Goal: Information Seeking & Learning: Check status

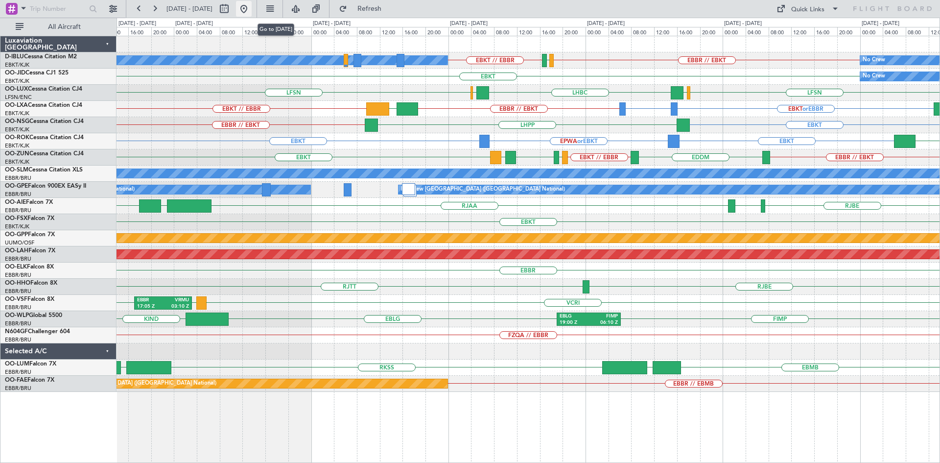
click at [252, 6] on button at bounding box center [244, 9] width 16 height 16
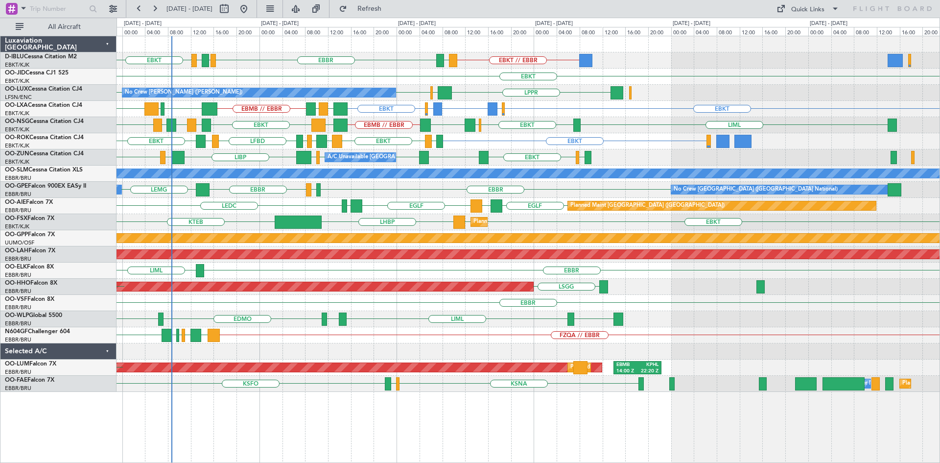
click at [245, 207] on div "EBKT // EBBR [GEOGRAPHIC_DATA] EGGW EDDK EBKT LSGS EBKT EDSB LFSN LFSN LPPR No …" at bounding box center [528, 213] width 823 height 355
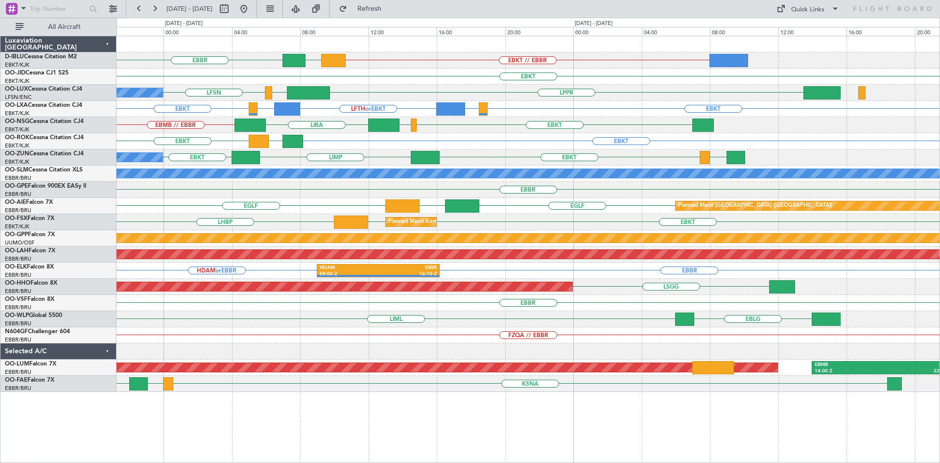
click at [196, 104] on div "EBKT EGKB or EBKT LFTH or EBKT EGKB or EBKT EBKT LIBD LFTH" at bounding box center [528, 109] width 823 height 16
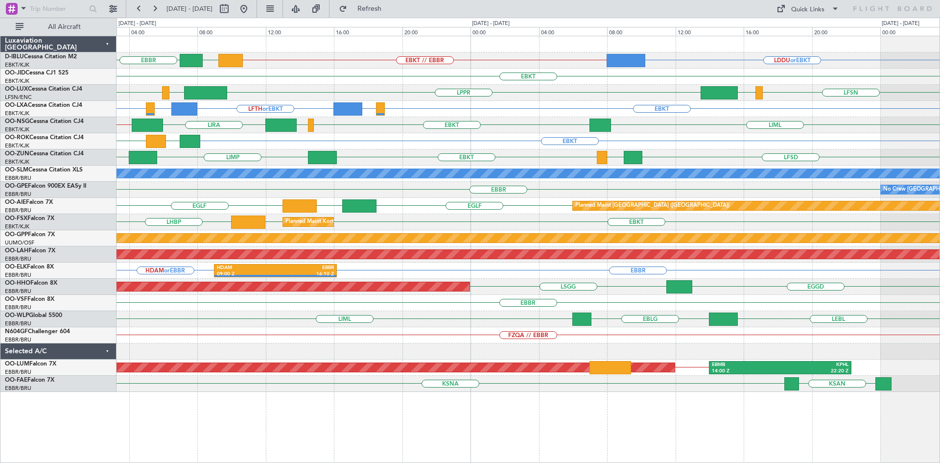
click at [244, 147] on div "EBKT LFLX EBKT LGKR 11:10 Z OJAM 14:05 Z" at bounding box center [528, 141] width 823 height 16
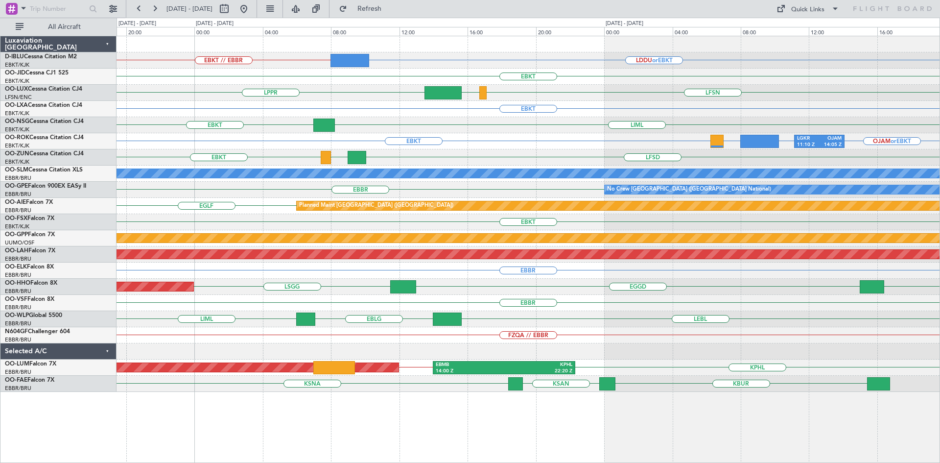
click at [430, 114] on div "EBKT EGKB or EBKT" at bounding box center [528, 109] width 823 height 16
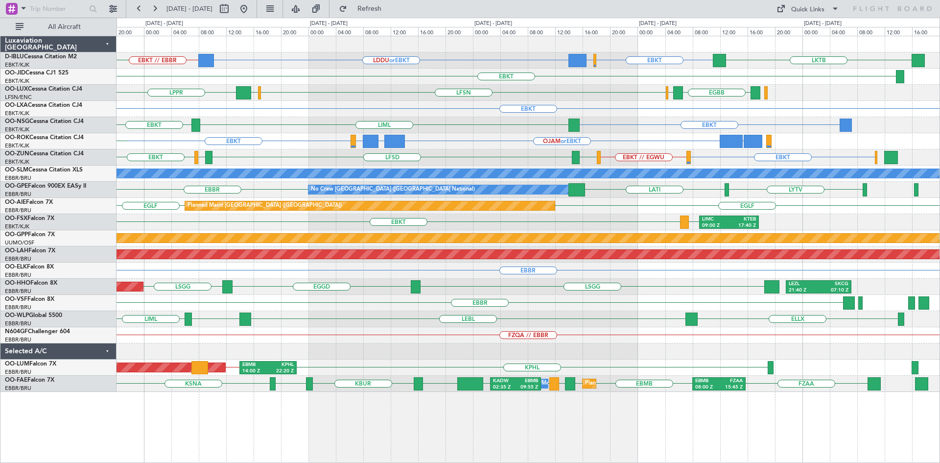
click at [257, 139] on div "EBKT EBBR or EBKT LDDU or EBKT EBKT // EBBR LKTB LSGS No Crew Kortrijk-[GEOGRAP…" at bounding box center [528, 213] width 823 height 355
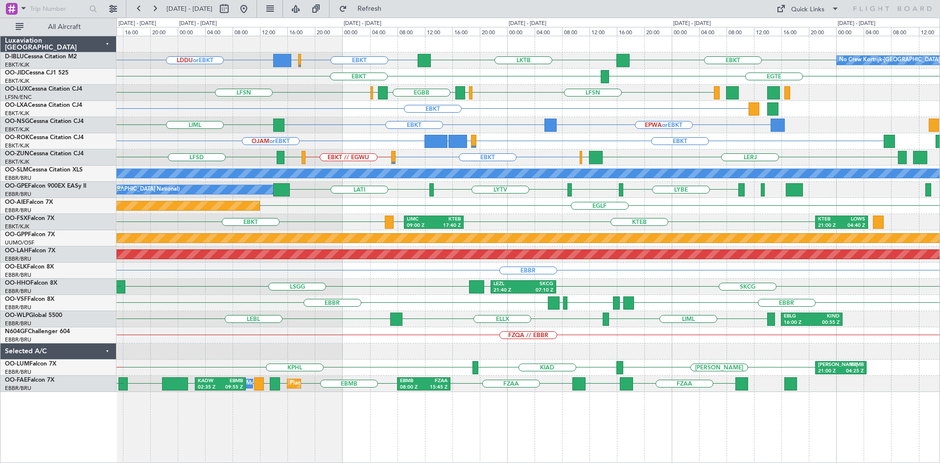
click at [227, 119] on div "EBKT EBBR or EBKT LDDU or EBKT LKTB EBKT No Crew Kortrijk-[GEOGRAPHIC_DATA] EBK…" at bounding box center [528, 213] width 823 height 355
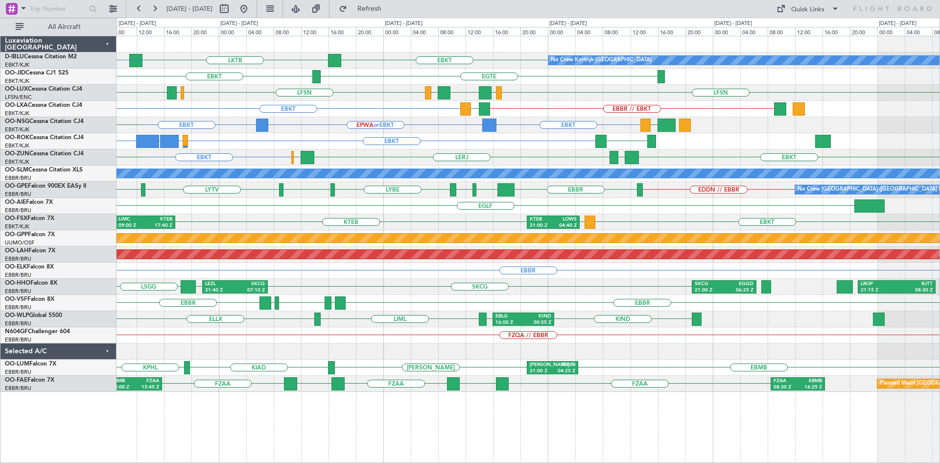
click at [309, 139] on div "EBKT ELLX or EBKT LGKR or EBKT OJAM or EBKT LERJ" at bounding box center [528, 141] width 823 height 16
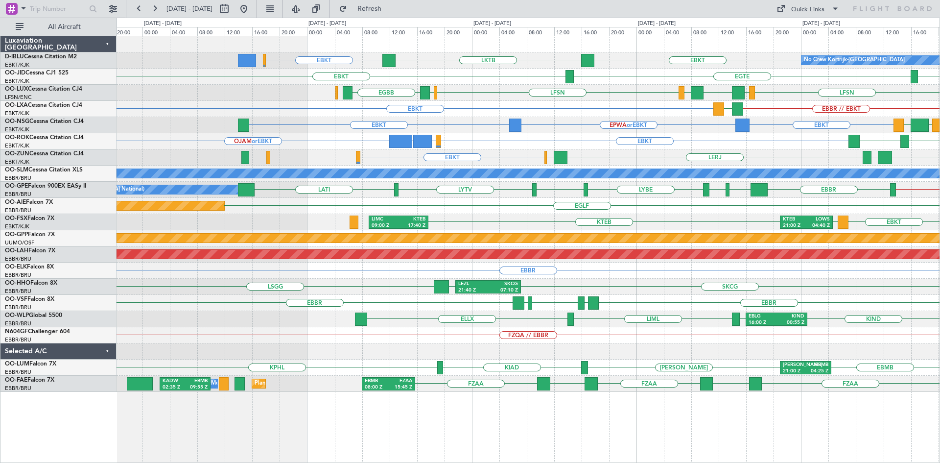
click at [679, 130] on div "EBKT EBKT EPWA or EBKT LFML EGPH EBBR // EBKT" at bounding box center [528, 125] width 823 height 16
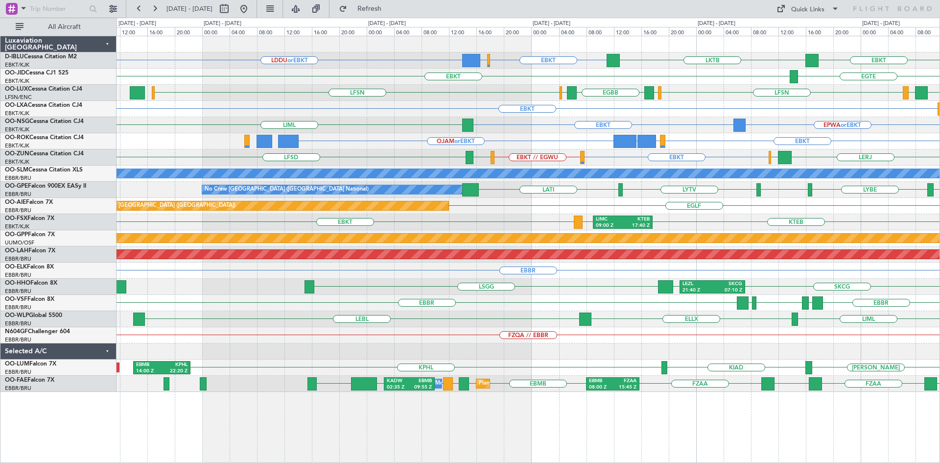
click at [561, 132] on div "EBKT EPWA or EBKT LIML EBKT EGPH" at bounding box center [528, 125] width 823 height 16
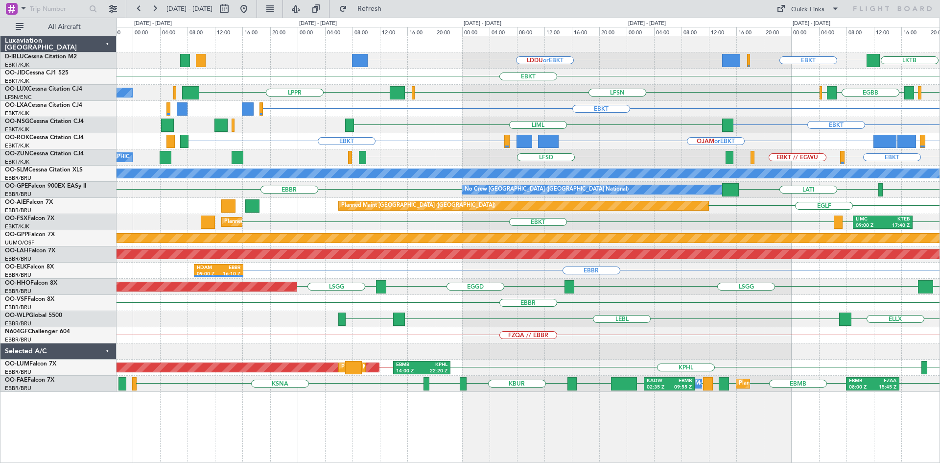
click at [470, 139] on div "EBKT ELLX or EBKT LGKR or EBKT OJAM or EBKT LGKR or EBKT ELLX or EBKT EBKT" at bounding box center [528, 141] width 823 height 16
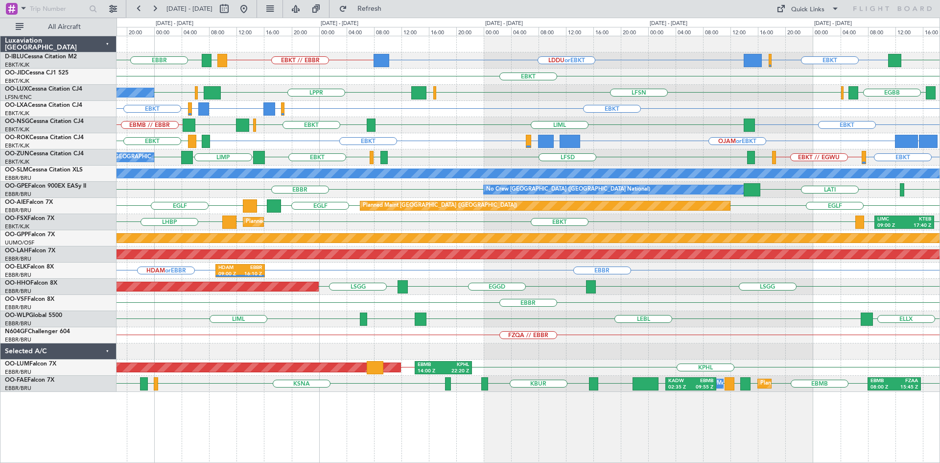
click at [833, 285] on div "EBKT EBBR or EBKT LDDU or EBKT EBKT // EBBR LKTB LSGS [GEOGRAPHIC_DATA] EBKT [G…" at bounding box center [528, 213] width 823 height 355
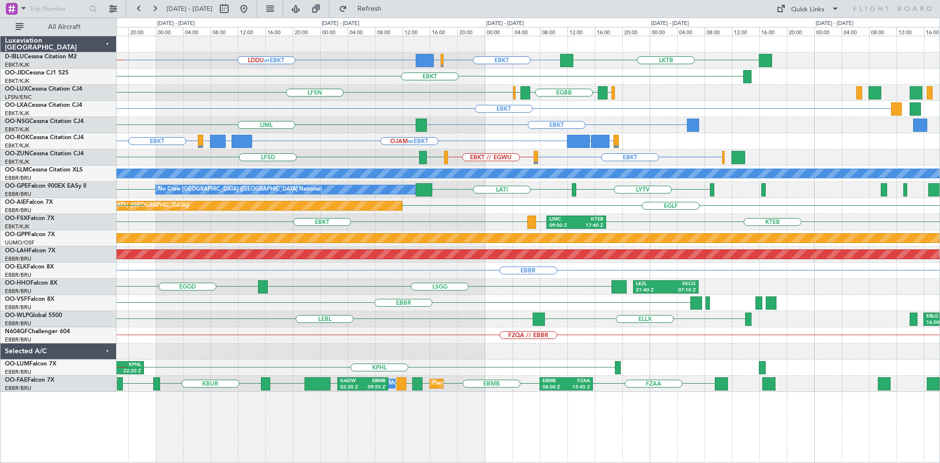
click at [329, 144] on div "ELLX or EBKT LGKR or EBKT OJAM or EBKT LGKR or EBKT ELLX or EBKT EBKT" at bounding box center [528, 141] width 823 height 16
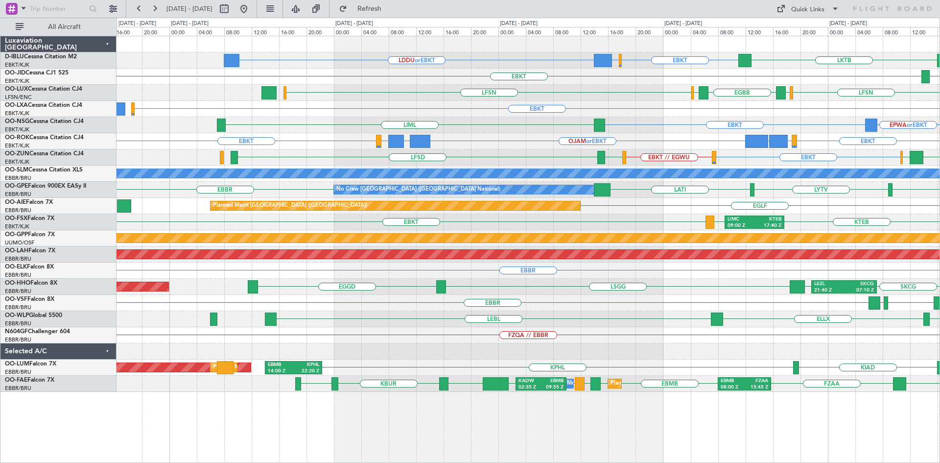
click at [491, 141] on div "EBKT ELLX or EBKT LGKR or EBKT OJAM or EBKT LGKR or EBKT ELLX or EBKT EBKT" at bounding box center [528, 141] width 823 height 16
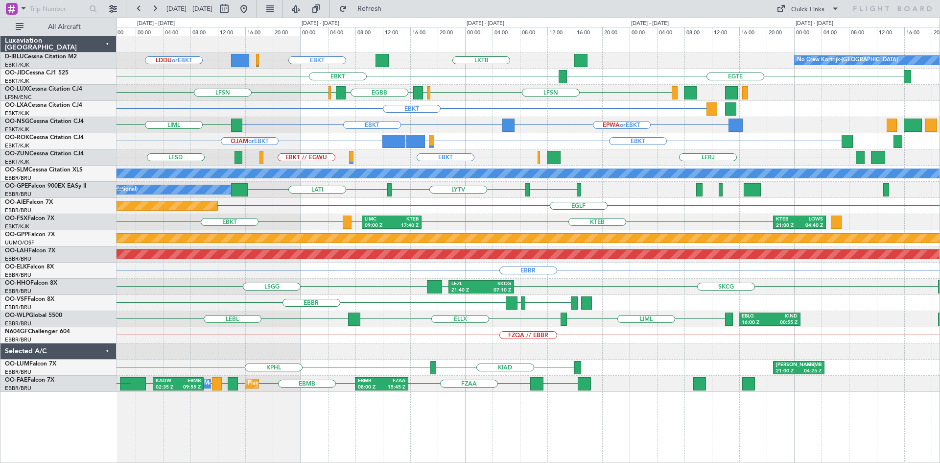
click at [355, 145] on div "EBKT ELLX or EBKT LGKR or EBKT OJAM or EBKT ELLX or EBKT LGKR or EBKT EBKT" at bounding box center [528, 141] width 823 height 16
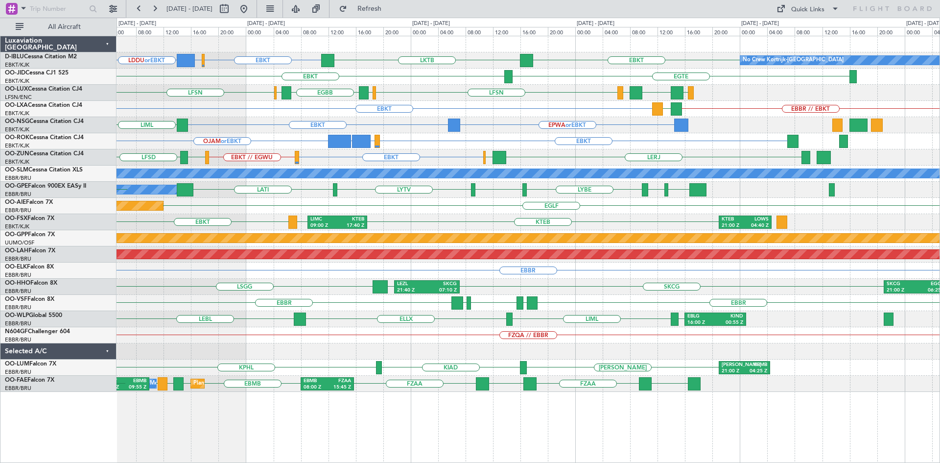
click at [294, 130] on div "EBKT EBBR or EBKT LDDU or EBKT LKTB EBKT No Crew Kortrijk-[GEOGRAPHIC_DATA] EBK…" at bounding box center [528, 213] width 823 height 355
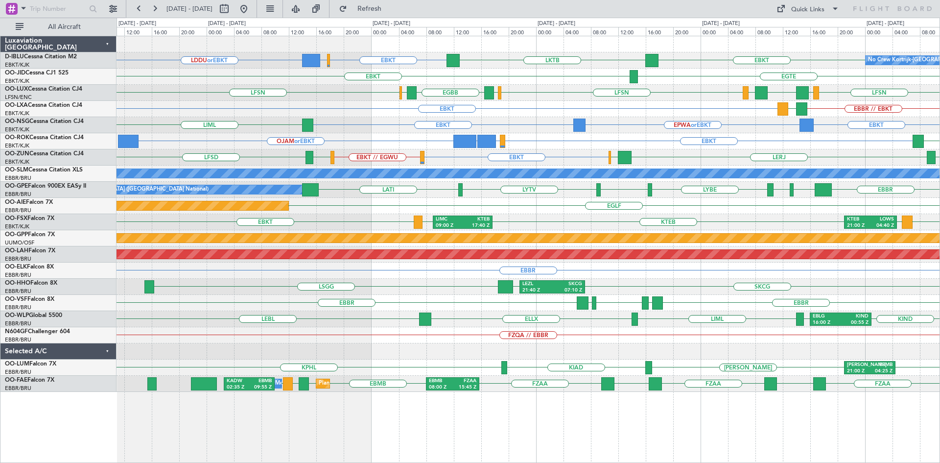
click at [527, 143] on div "EBKT ELLX or EBKT LGKR or EBKT OJAM or EBKT LERJ LPPT" at bounding box center [528, 141] width 823 height 16
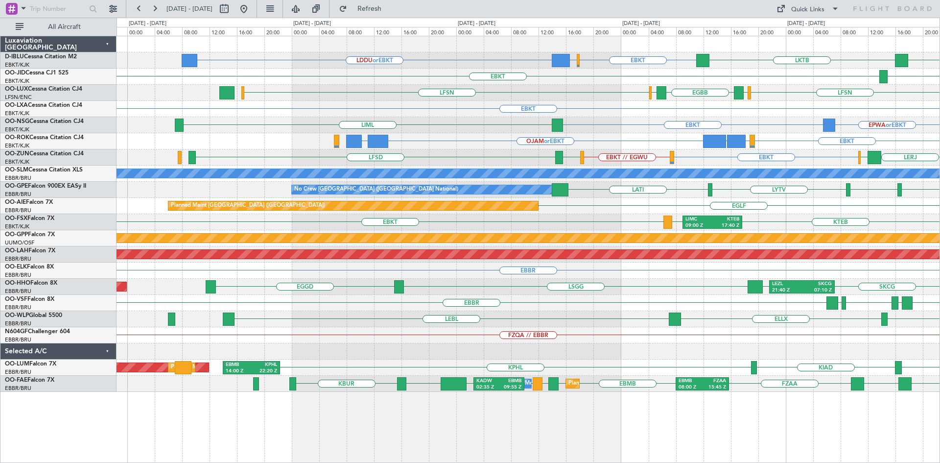
click at [630, 139] on div "EBKT ELLX or EBKT LGKR or EBKT OJAM or EBKT LGKR or EBKT" at bounding box center [528, 141] width 823 height 16
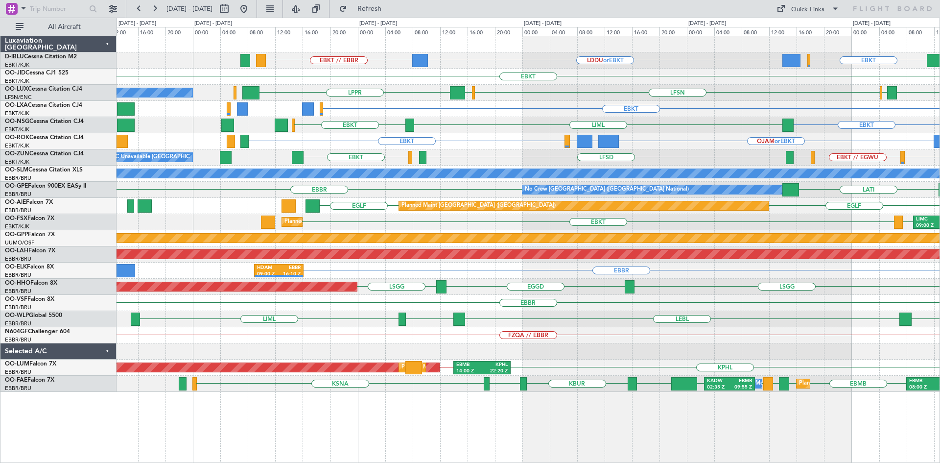
click at [539, 138] on div "OJAM or EBKT LGKR or EBKT ELLX or EBKT EBKT LGKR or EBKT ELLX or EBKT EBKT" at bounding box center [528, 141] width 823 height 16
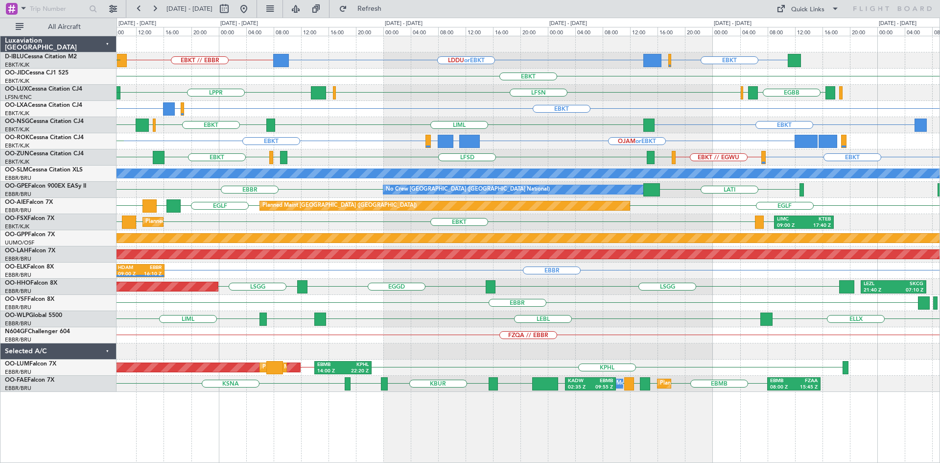
click at [529, 142] on div "OJAM or EBKT LGKR or EBKT ELLX or EBKT EBKT LFLX EBKT LIRQ" at bounding box center [528, 141] width 823 height 16
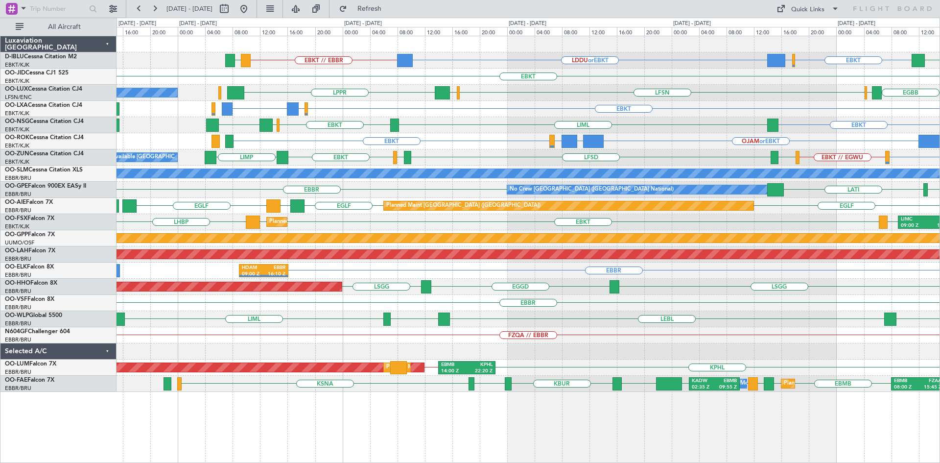
click at [450, 142] on div "OJAM or EBKT LGKR or EBKT ELLX or EBKT EBKT LGKR or EBKT ELLX or EBKT EBKT" at bounding box center [528, 141] width 823 height 16
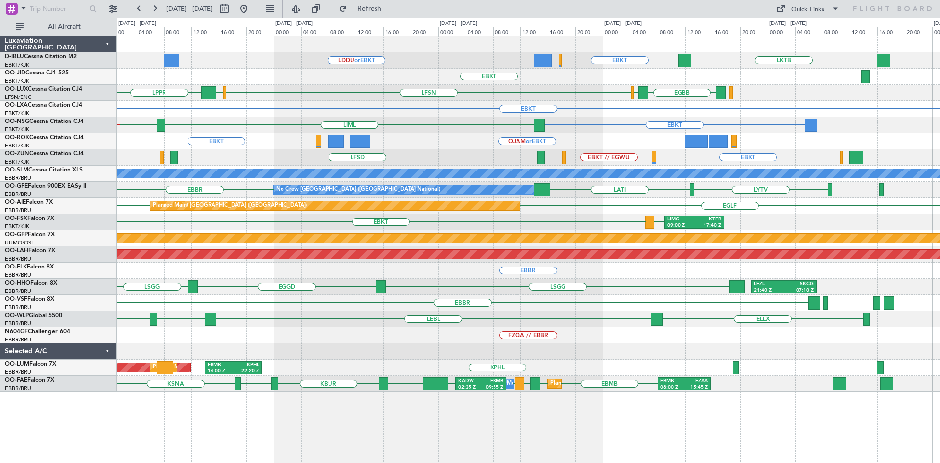
click at [638, 141] on div "OJAM or EBKT LGKR or EBKT ELLX or EBKT EBKT LFLX EBKT" at bounding box center [528, 141] width 823 height 16
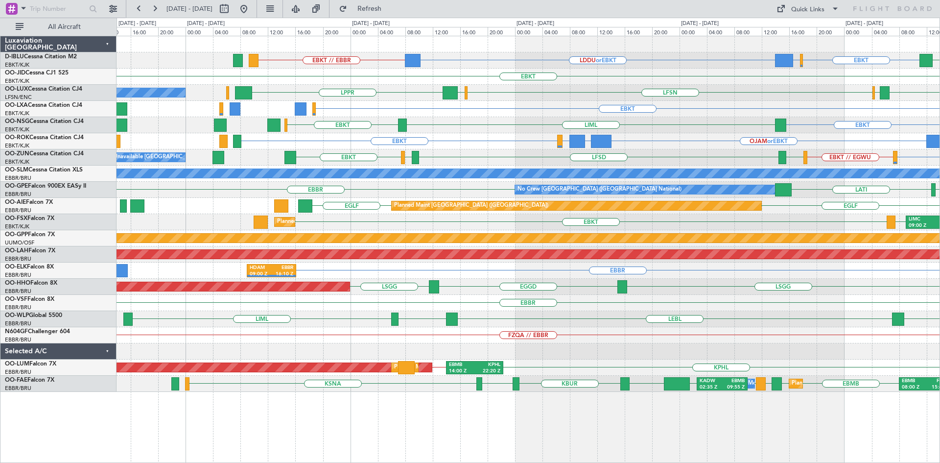
click at [548, 135] on div "OJAM or EBKT LGKR or EBKT ELLX or EBKT EBKT LGKR or EBKT ELLX or EBKT EBKT" at bounding box center [528, 141] width 823 height 16
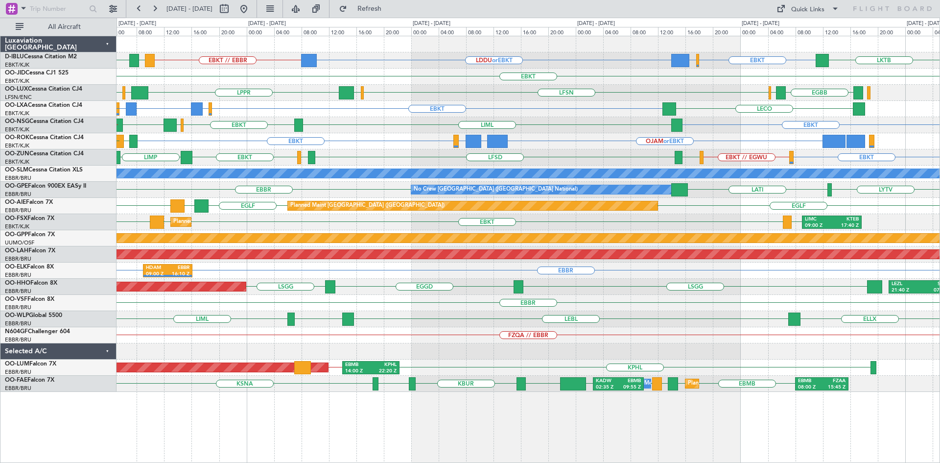
click at [412, 133] on div "OJAM or EBKT LGKR or EBKT ELLX or EBKT EBKT LFLX EBKT" at bounding box center [528, 141] width 823 height 16
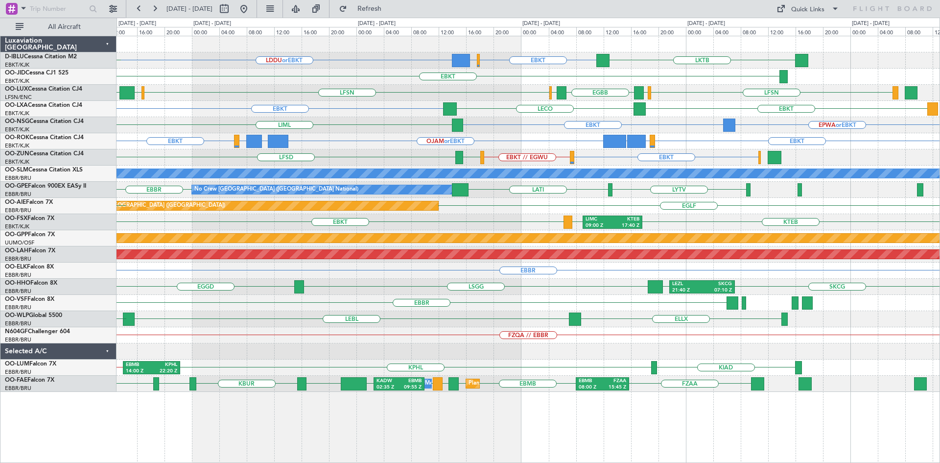
click at [381, 136] on div "EBKT ELLX or EBKT LGKR or EBKT OJAM or EBKT LGKR or EBKT ELLX or EBKT EBKT" at bounding box center [528, 141] width 823 height 16
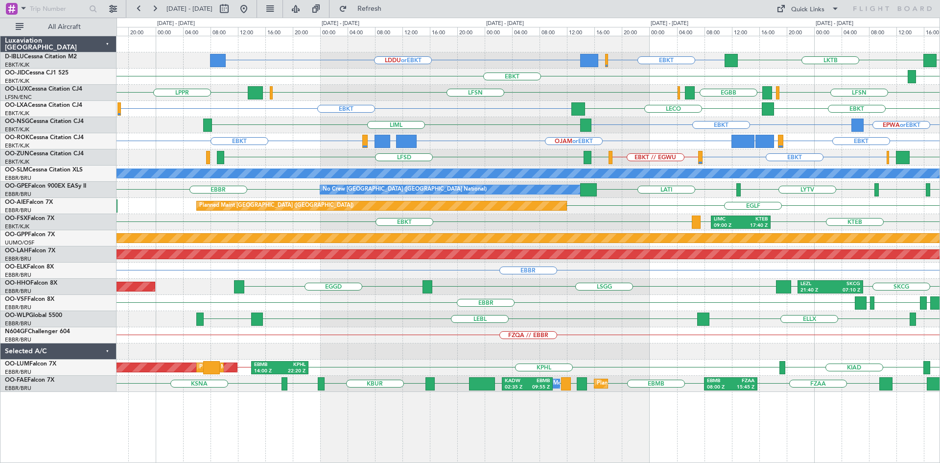
click at [357, 145] on div "EBKT ELLX or EBKT LGKR or EBKT OJAM or EBKT LGKR or EBKT ELLX or EBKT EBKT" at bounding box center [528, 141] width 823 height 16
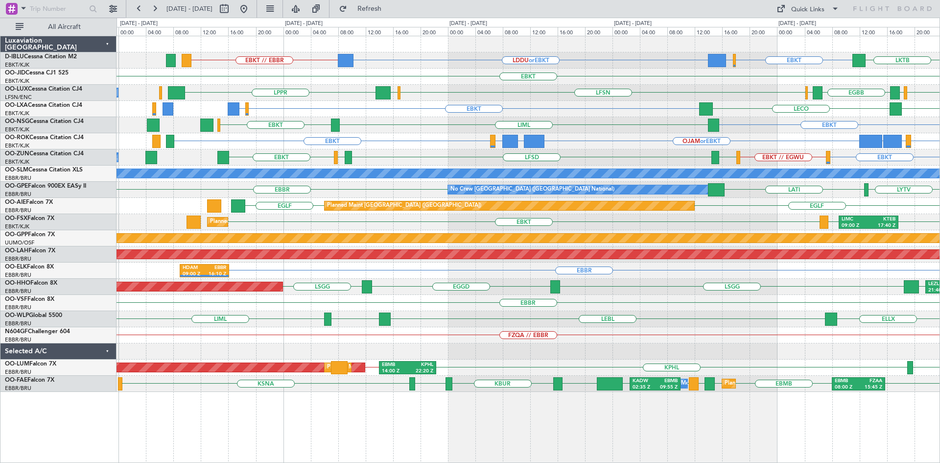
click at [433, 141] on div "EBKT ELLX or EBKT LGKR or EBKT OJAM or EBKT LGKR or EBKT ELLX or EBKT EBKT" at bounding box center [528, 141] width 823 height 16
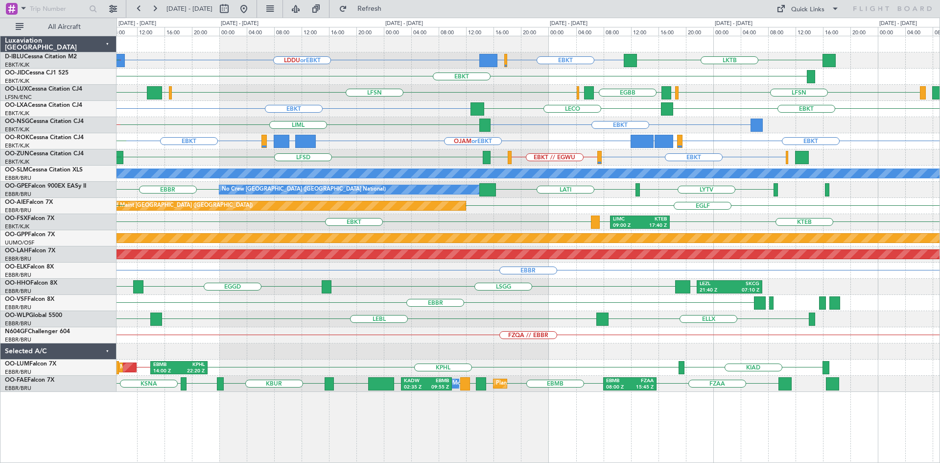
click at [365, 137] on div "EBKT ELLX or EBKT LGKR or EBKT OJAM or EBKT LGKR or EBKT ELLX or EBKT EBKT LFLX…" at bounding box center [528, 141] width 823 height 16
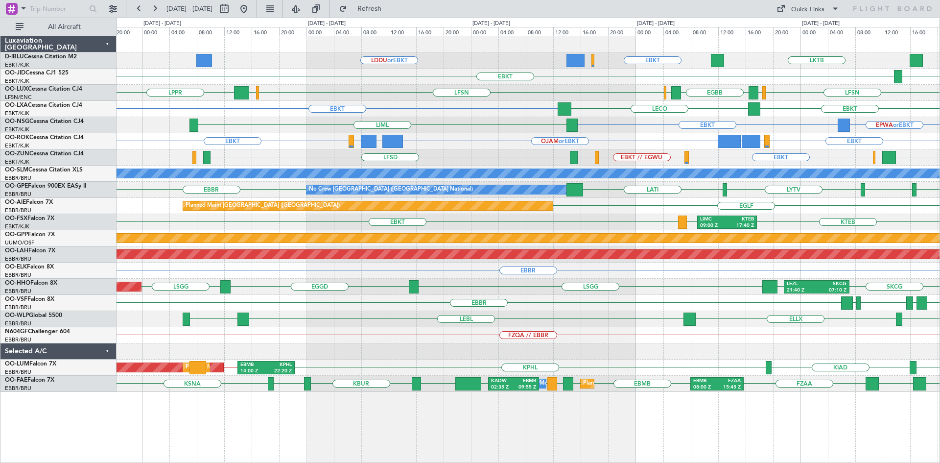
click at [670, 135] on div "EBKT ELLX or EBKT LGKR or EBKT OJAM or EBKT LGKR or EBKT ELLX or EBKT EBKT" at bounding box center [528, 141] width 823 height 16
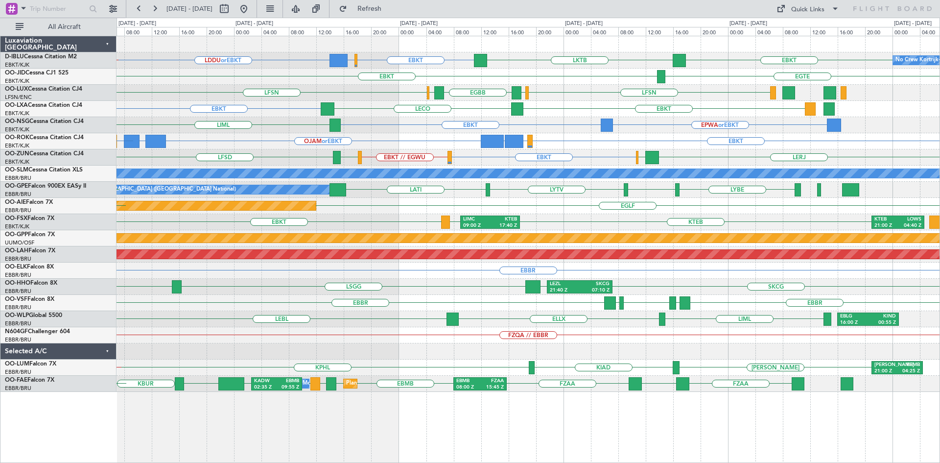
click at [459, 126] on div "EBKT EBBR or EBKT LDDU or EBKT LKTB EBKT No Crew Kortrijk-[GEOGRAPHIC_DATA] EBK…" at bounding box center [528, 213] width 823 height 355
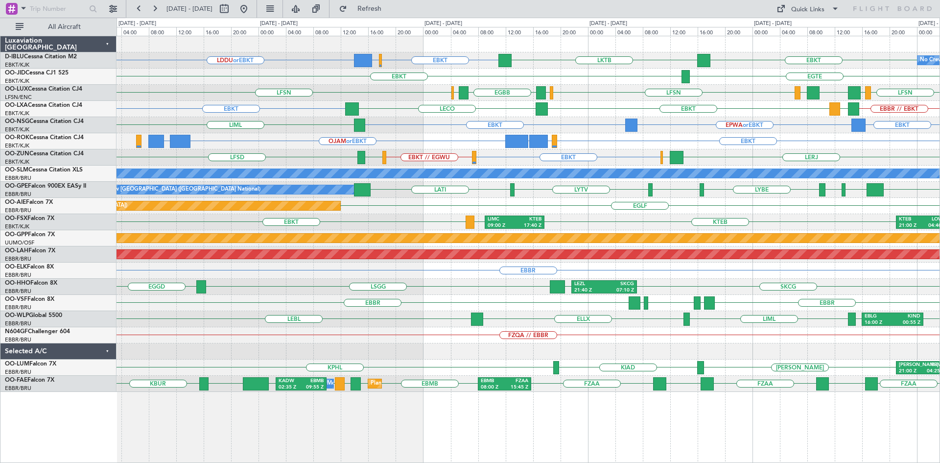
click at [559, 144] on div "EBKT EBBR or EBKT LDDU or EBKT LKTB EBKT No Crew Kortrijk-[GEOGRAPHIC_DATA] EBK…" at bounding box center [528, 213] width 823 height 355
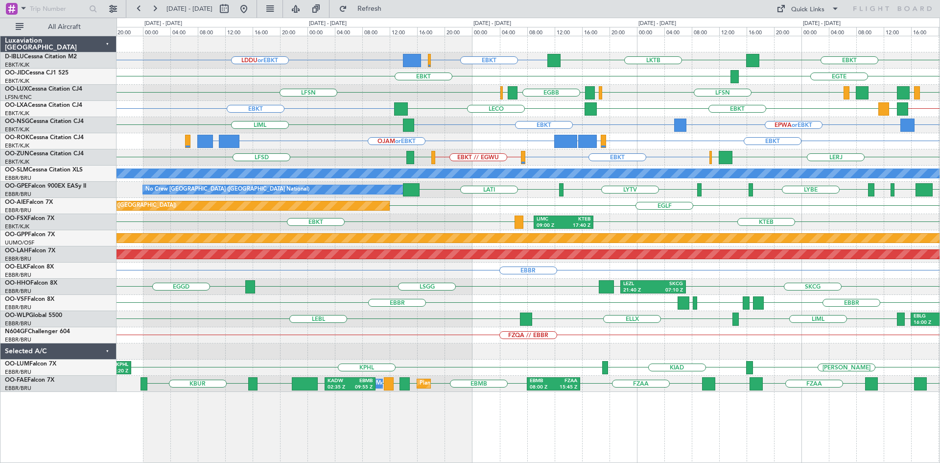
click at [359, 157] on div "EBKT EBBR or EBKT LDDU or EBKT LKTB EBKT No Crew Kortrijk-[GEOGRAPHIC_DATA] EBK…" at bounding box center [528, 213] width 823 height 355
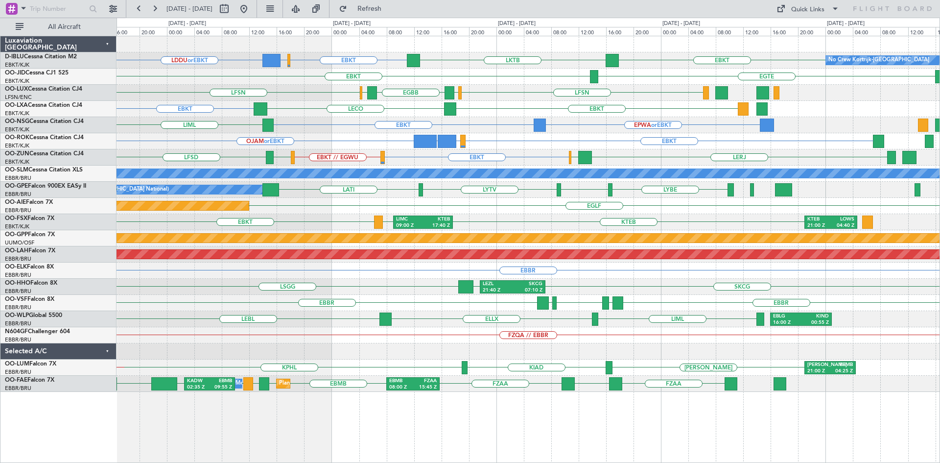
click at [491, 111] on div "EBKT EBBR or EBKT LDDU or EBKT LKTB EBKT No Crew Kortrijk-[GEOGRAPHIC_DATA] EBK…" at bounding box center [528, 213] width 823 height 355
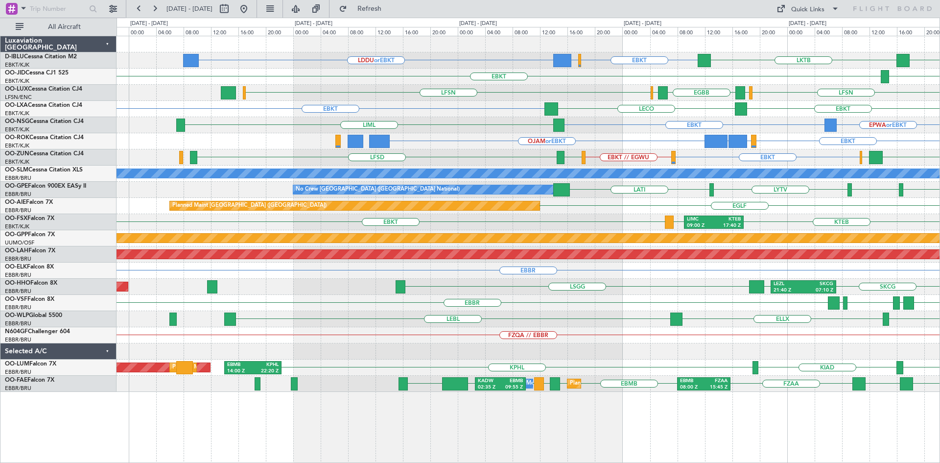
click at [574, 149] on div "EBKT EBBR or EBKT LDDU or EBKT LKTB EBKT No Crew Kortrijk-[GEOGRAPHIC_DATA] EBK…" at bounding box center [528, 213] width 823 height 355
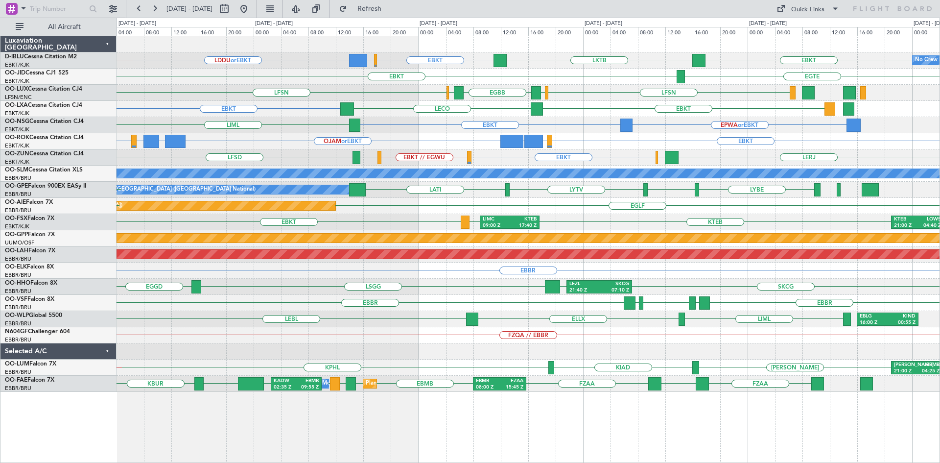
click at [583, 141] on div "EBKT ELLX or EBKT LGKR or EBKT OJAM or EBKT LGKR or EBKT ELLX or EBKT EBKT" at bounding box center [528, 141] width 823 height 16
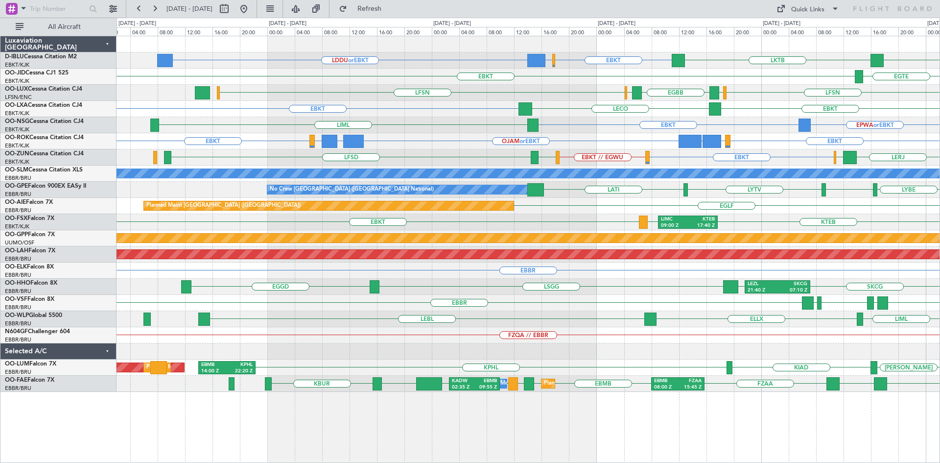
click at [406, 158] on div "EBKT EBBR or EBKT LDDU or EBKT LKTB EBKT No Crew Kortrijk-[GEOGRAPHIC_DATA] EBK…" at bounding box center [528, 213] width 823 height 355
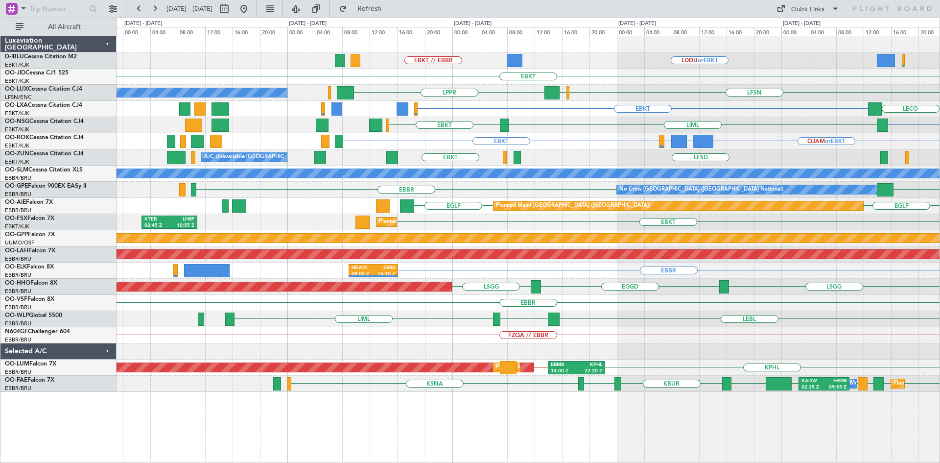
click at [569, 52] on div "EBKT EBBR or EBKT LDDU or EBKT EBKT // EBBR LKTB EBKT LFSN EDSB LPPR No Crew [P…" at bounding box center [528, 213] width 823 height 355
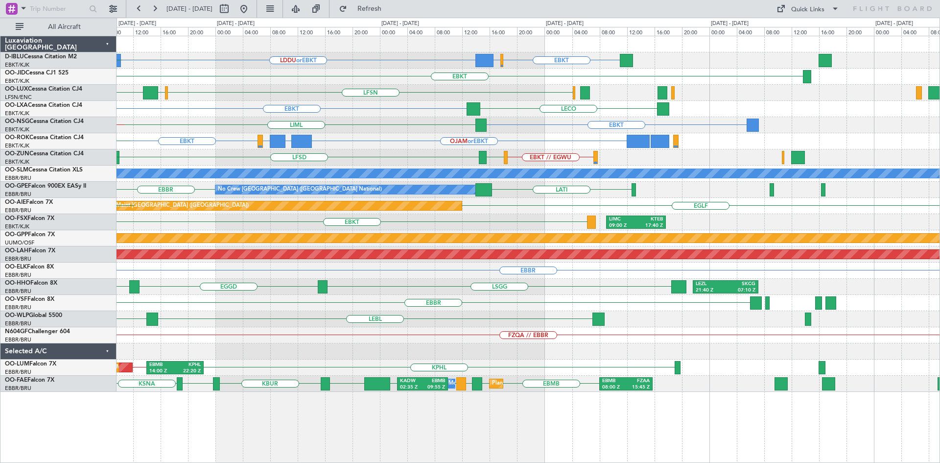
click at [164, 104] on div "EBKT EBBR or EBKT LDDU or EBKT EBKT // EBBR LSGS No Crew Kortrijk-[GEOGRAPHIC_D…" at bounding box center [528, 213] width 823 height 355
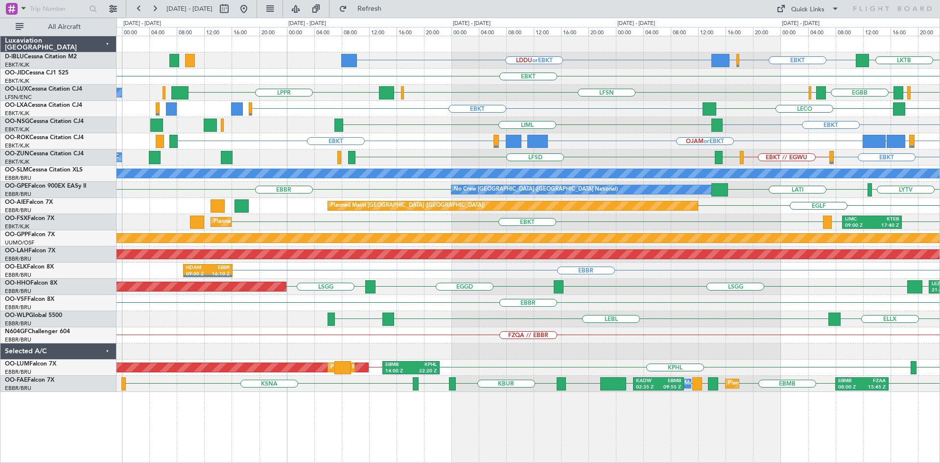
click at [556, 75] on div "EBKT [GEOGRAPHIC_DATA]" at bounding box center [528, 77] width 823 height 16
